Goal: Task Accomplishment & Management: Manage account settings

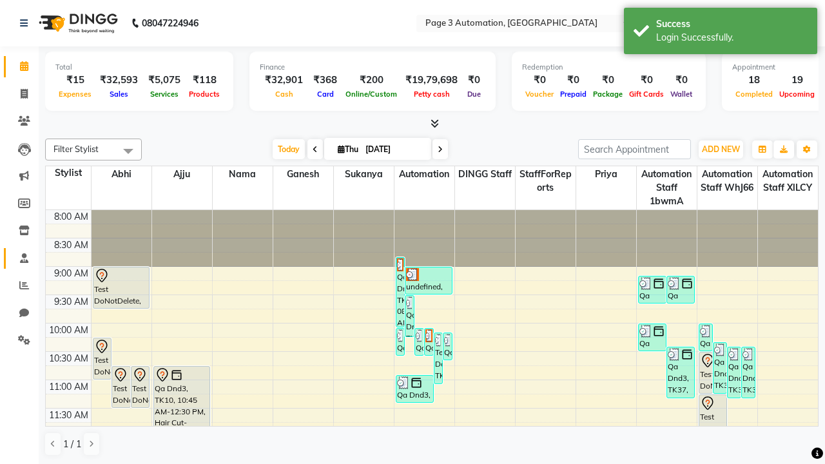
click at [19, 258] on span at bounding box center [24, 258] width 23 height 15
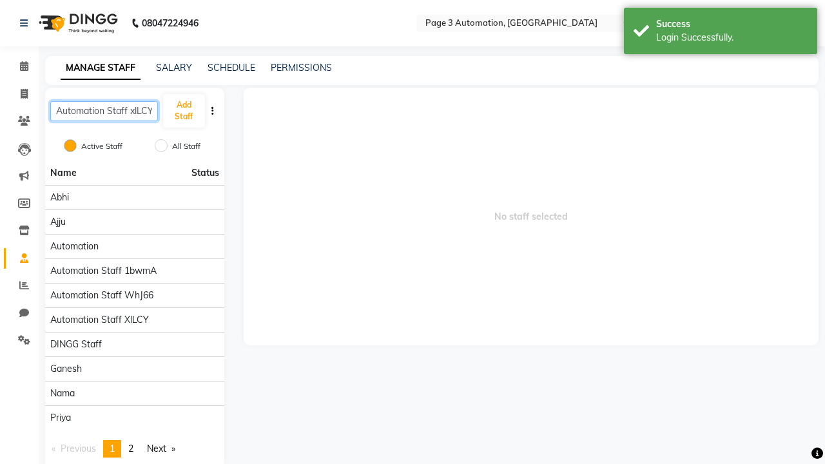
scroll to position [0, 1]
type input "Automation Staff xlLCY"
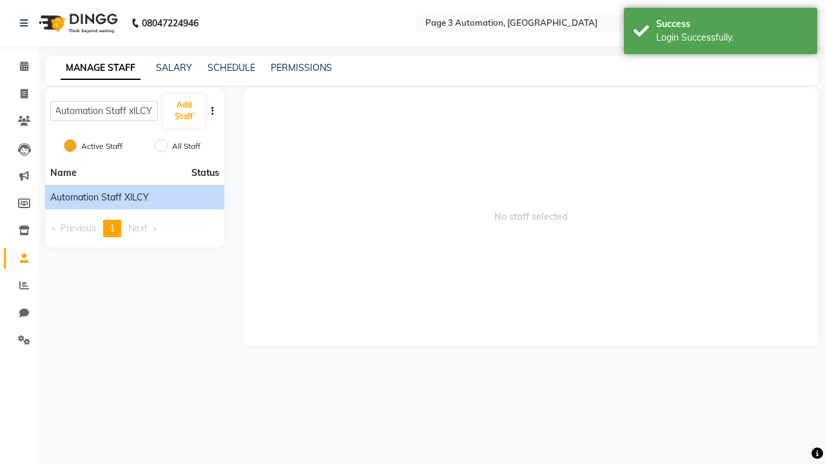
click at [134, 197] on span "Automation Staff xlLCY" at bounding box center [99, 198] width 99 height 14
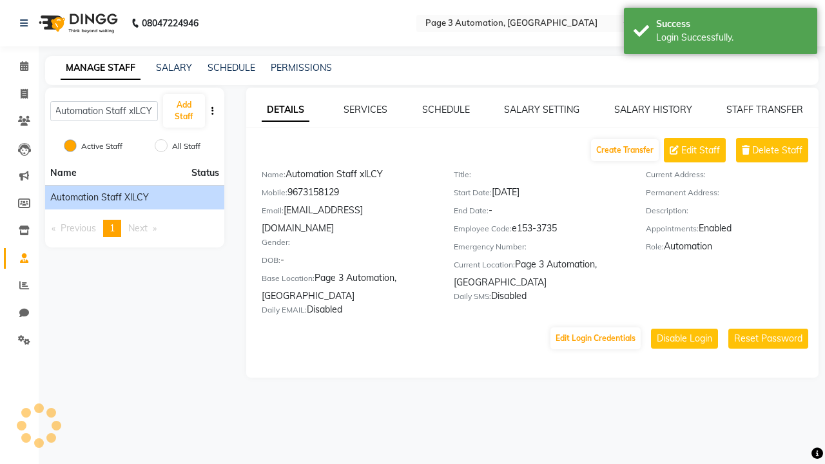
scroll to position [0, 0]
click at [285, 110] on link "DETAILS" at bounding box center [286, 110] width 48 height 23
click at [777, 150] on span "Delete Staff" at bounding box center [777, 151] width 50 height 14
